Goal: Find contact information: Obtain details needed to contact an individual or organization

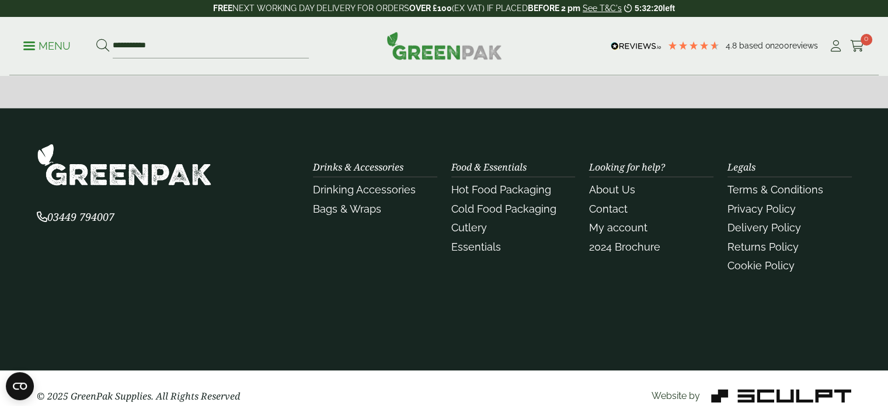
scroll to position [1556, 0]
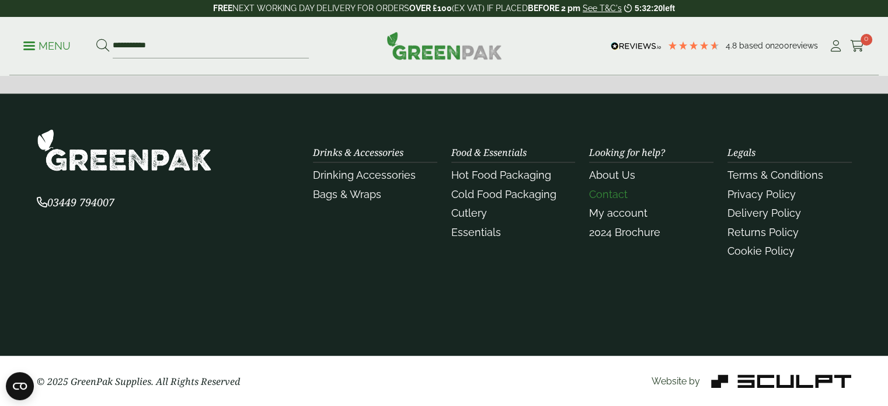
click at [608, 190] on link "Contact" at bounding box center [608, 194] width 39 height 12
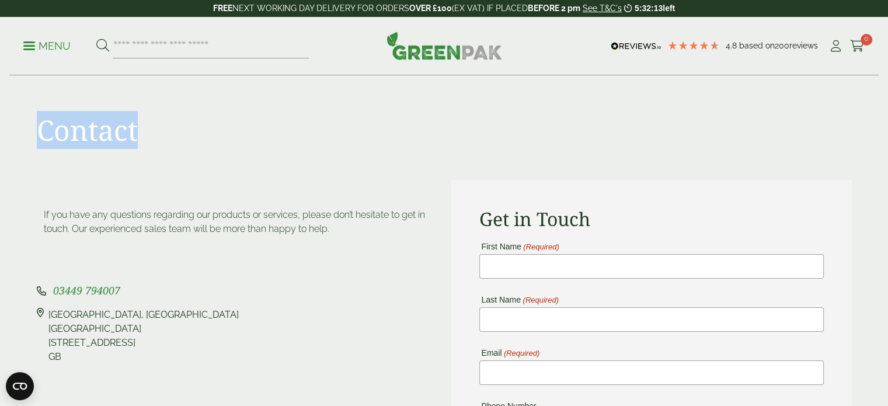
drag, startPoint x: 30, startPoint y: 130, endPoint x: 188, endPoint y: 119, distance: 158.7
click at [188, 119] on div "Contact" at bounding box center [444, 128] width 829 height 104
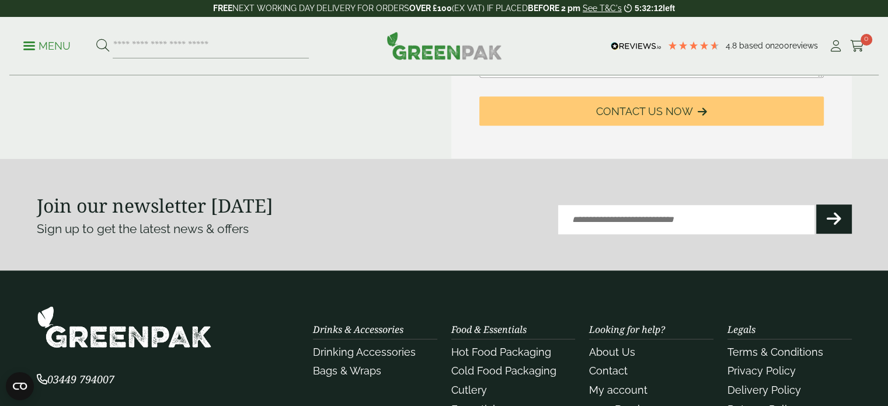
scroll to position [736, 0]
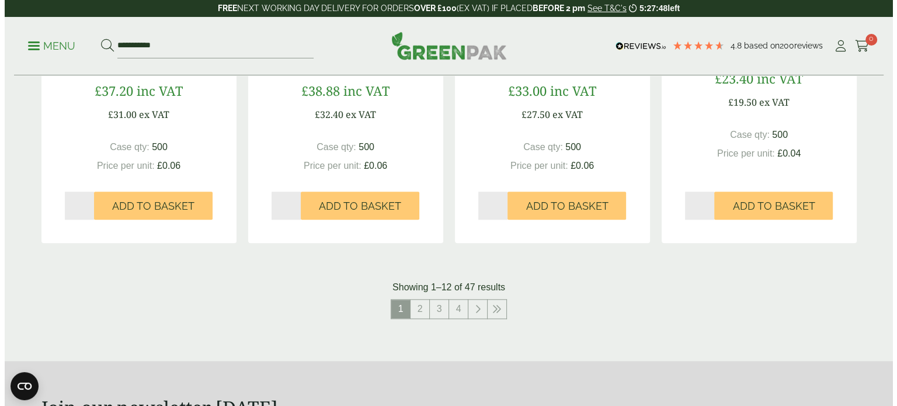
scroll to position [1343, 0]
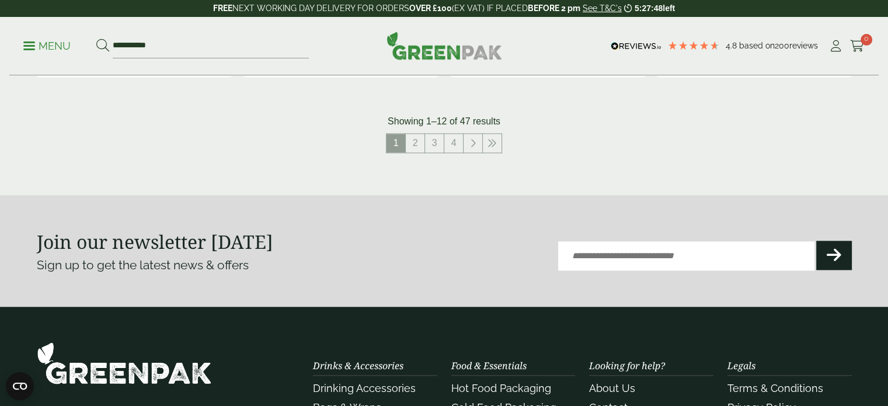
click at [44, 44] on p "Menu" at bounding box center [46, 46] width 47 height 14
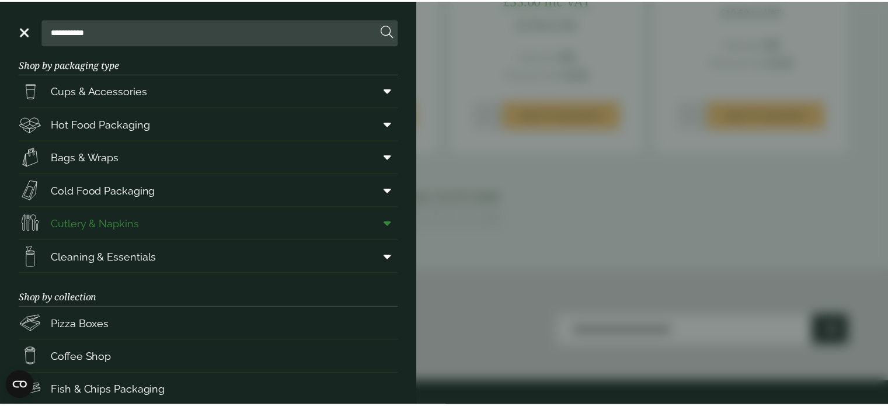
scroll to position [0, 0]
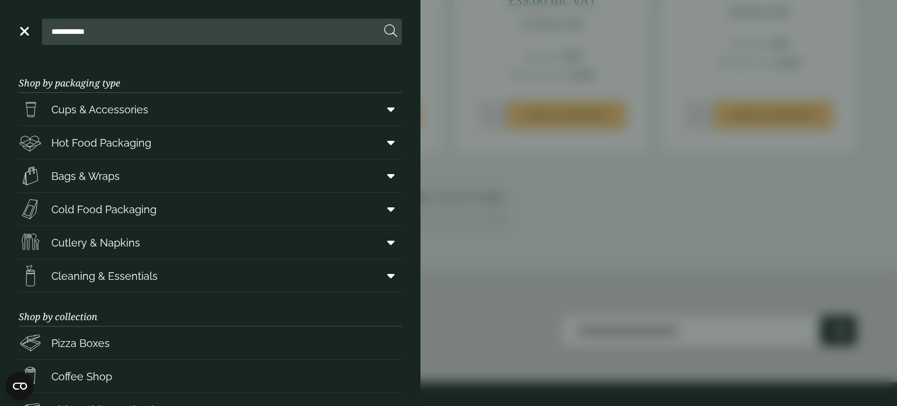
click at [567, 161] on aside "**********" at bounding box center [448, 203] width 897 height 406
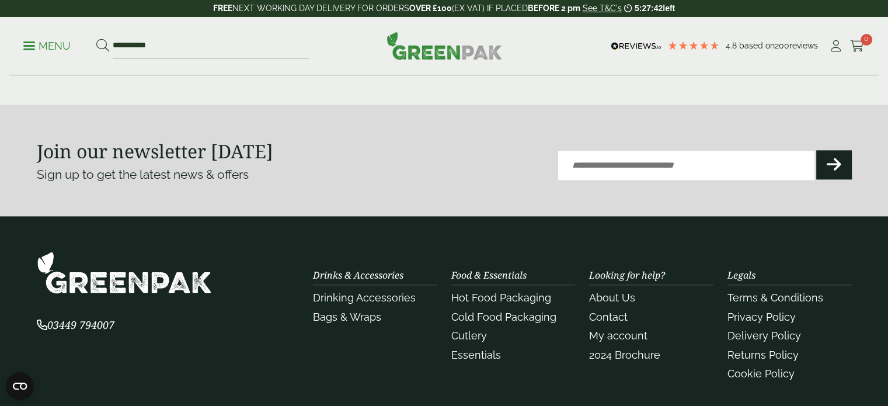
scroll to position [1518, 0]
